Goal: Task Accomplishment & Management: Manage account settings

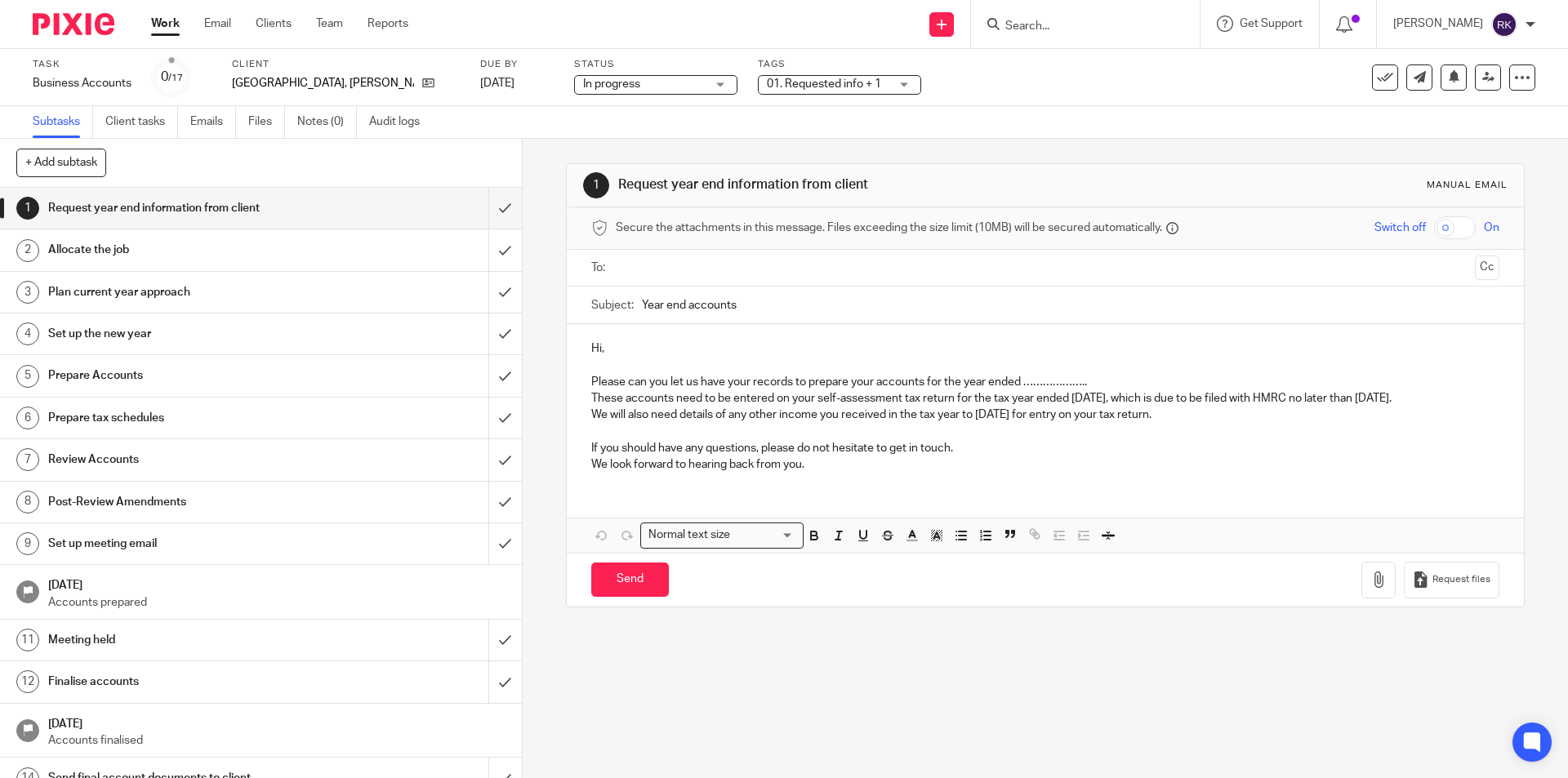
click at [771, 93] on div "01. Requested info + 1" at bounding box center [839, 85] width 163 height 20
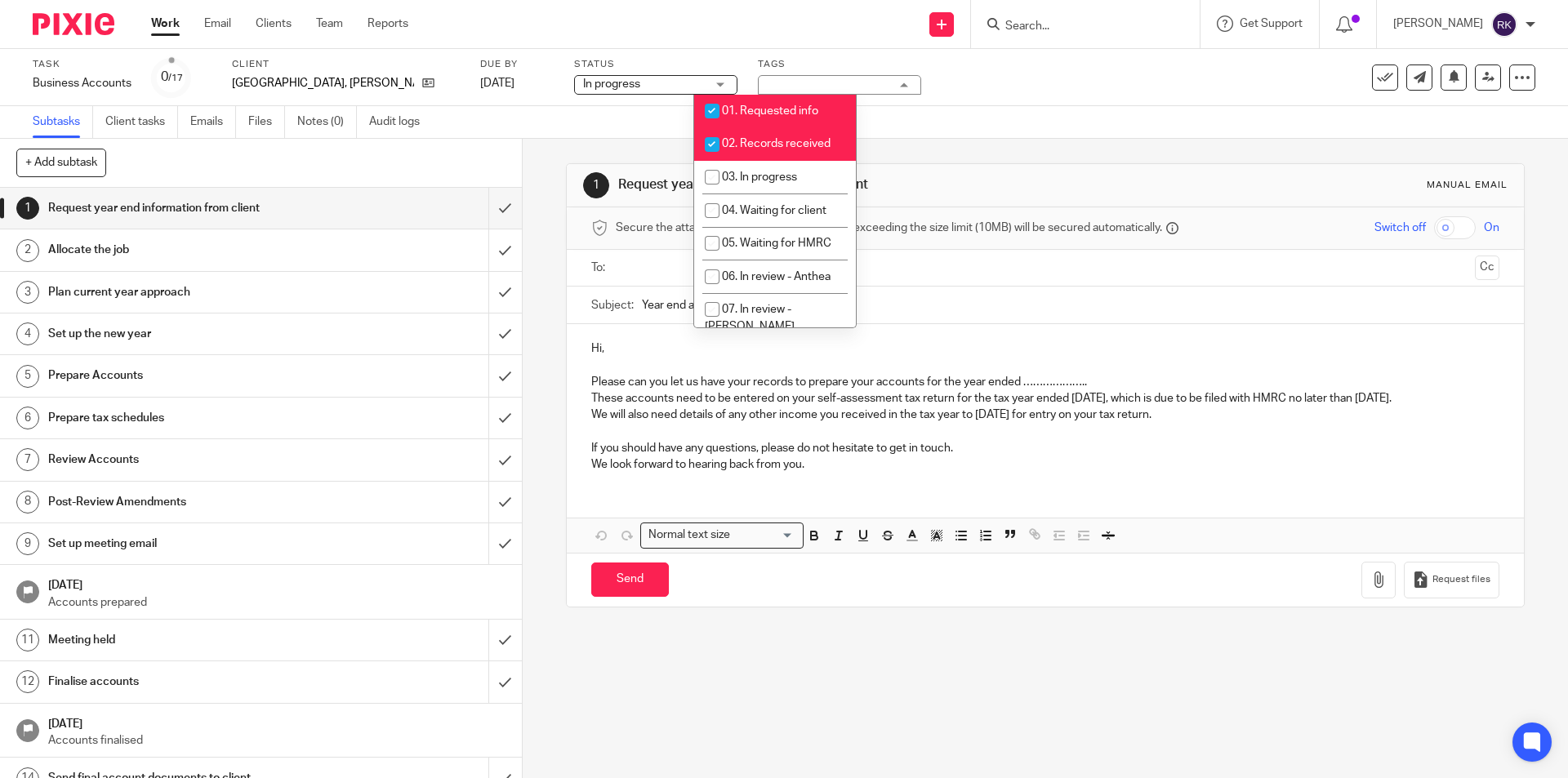
click at [765, 111] on span "01. Requested info" at bounding box center [770, 111] width 97 height 11
checkbox input "false"
click at [765, 137] on li "02. Records received" at bounding box center [774, 143] width 162 height 34
checkbox input "false"
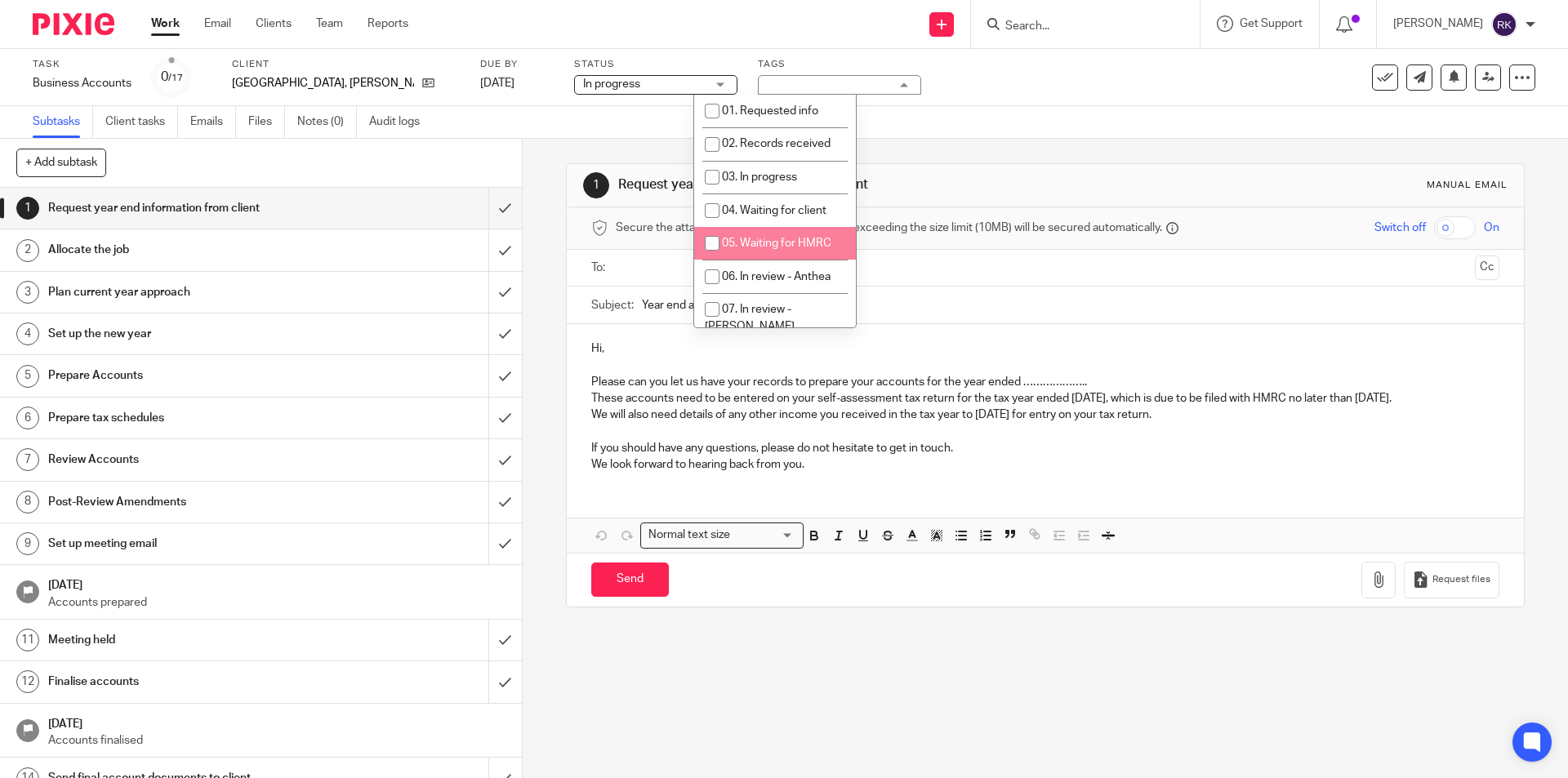
scroll to position [245, 0]
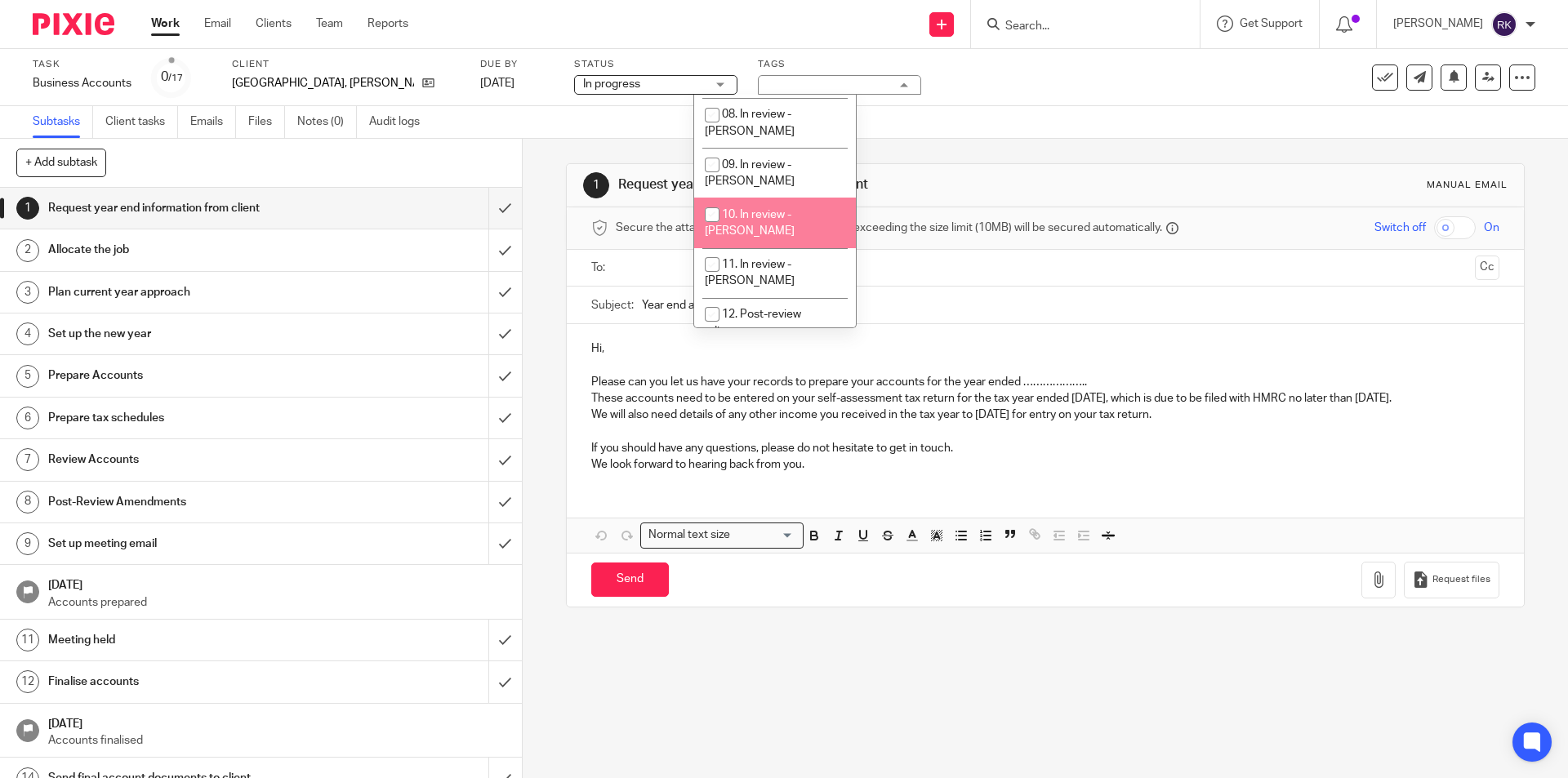
click at [711, 199] on input "checkbox" at bounding box center [712, 215] width 31 height 31
checkbox input "true"
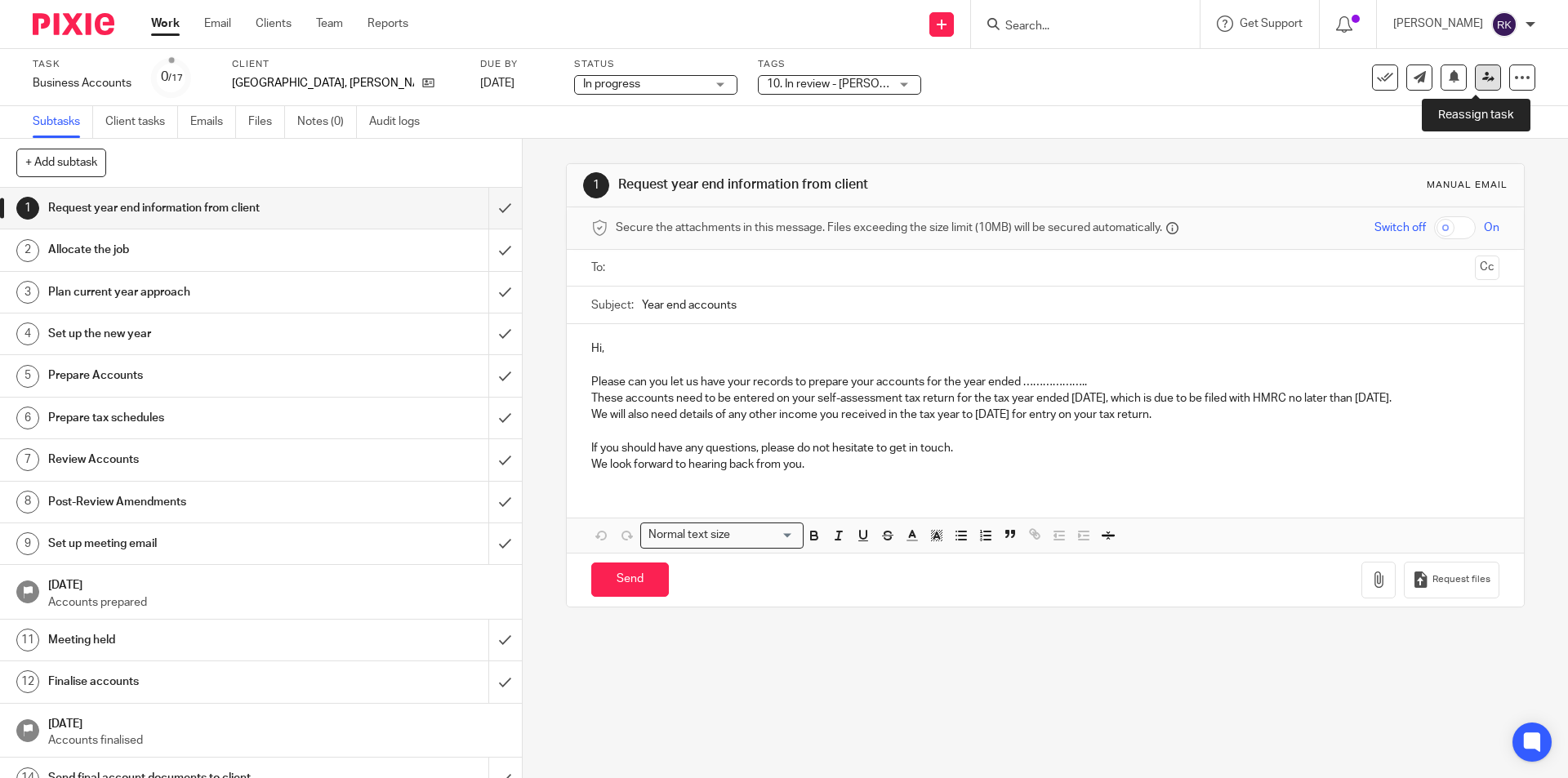
click at [1482, 74] on icon at bounding box center [1488, 77] width 12 height 12
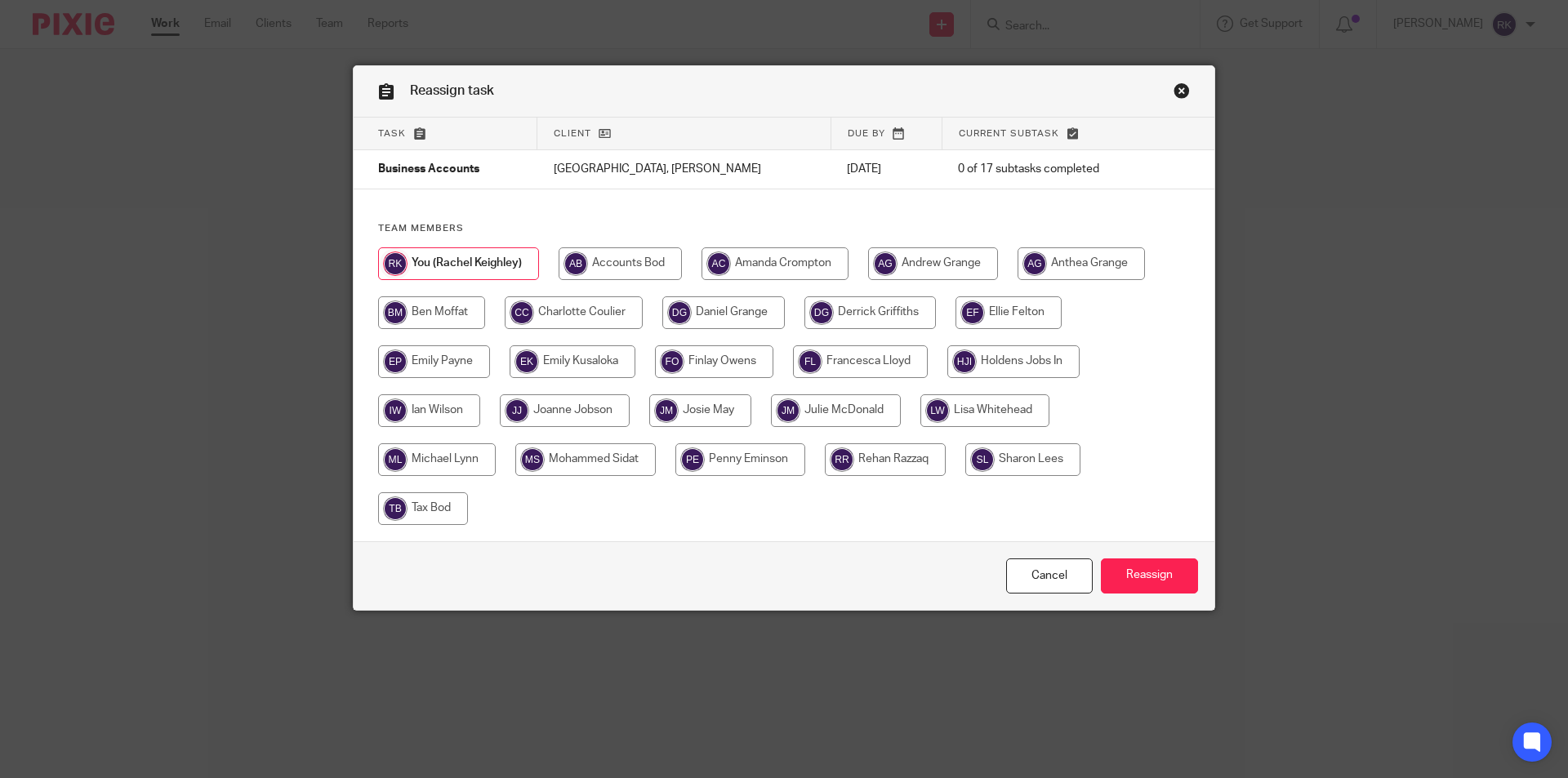
click at [600, 418] on input "radio" at bounding box center [564, 410] width 130 height 33
radio input "true"
click at [1152, 578] on input "Reassign" at bounding box center [1149, 575] width 97 height 35
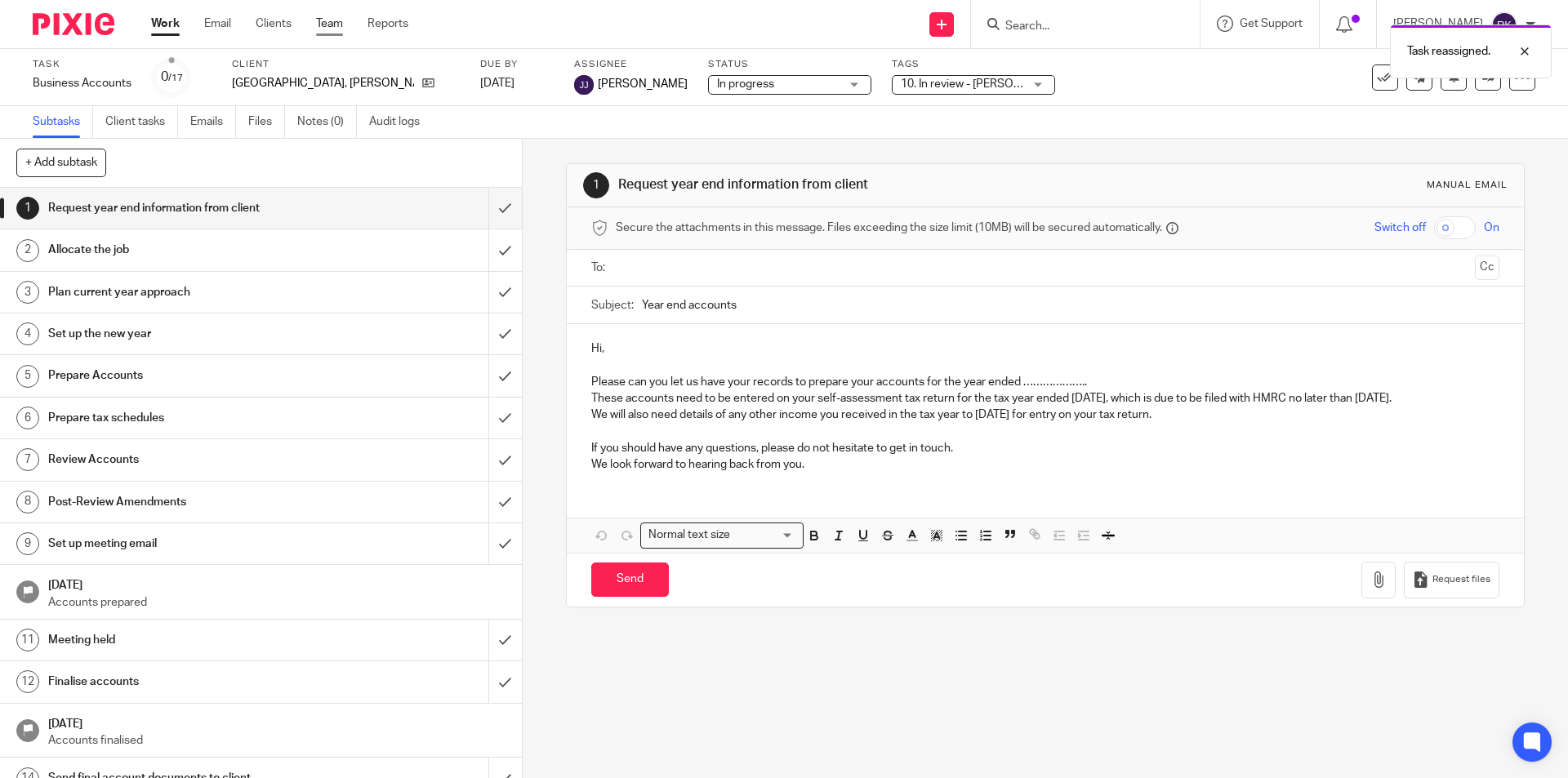
click at [339, 28] on link "Team" at bounding box center [329, 23] width 27 height 16
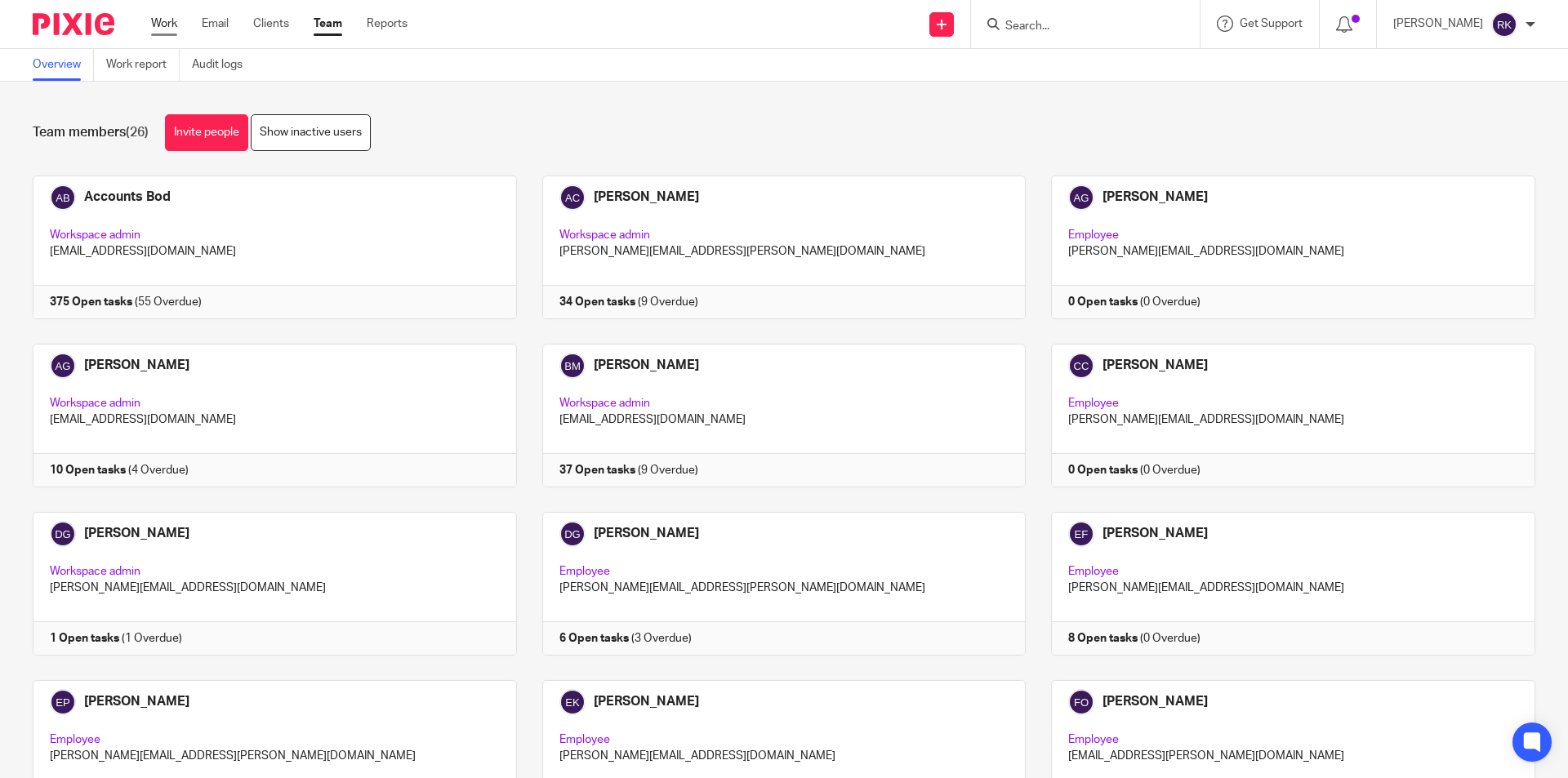
click at [168, 31] on link "Work" at bounding box center [164, 23] width 26 height 16
